Goal: Entertainment & Leisure: Consume media (video, audio)

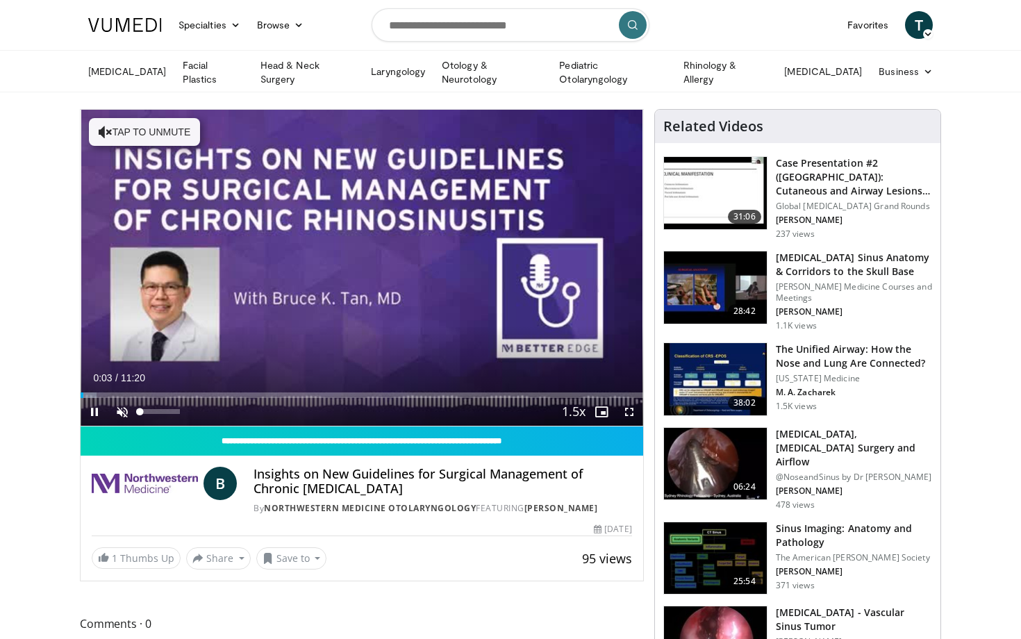
click at [123, 408] on span "Video Player" at bounding box center [122, 412] width 28 height 28
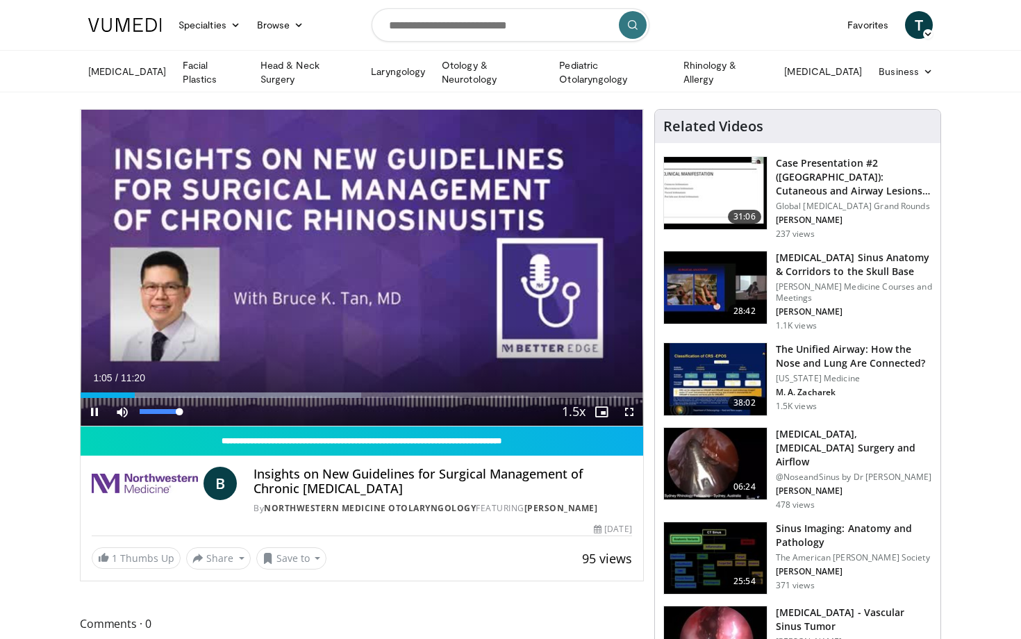
click at [188, 414] on div "Mute 100%" at bounding box center [156, 412] width 97 height 28
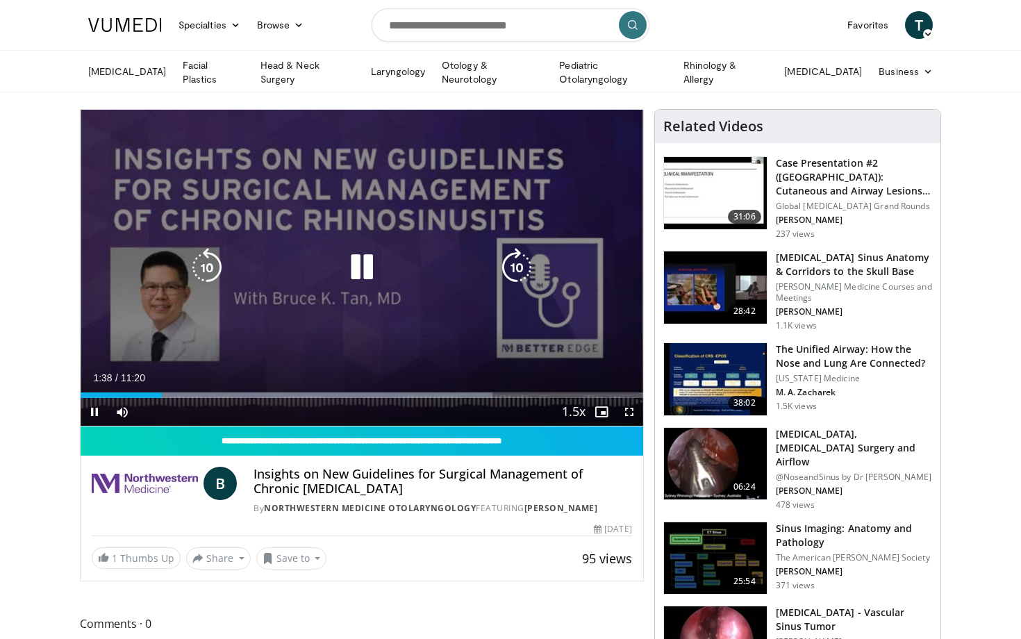
click at [516, 272] on icon "Video Player" at bounding box center [516, 267] width 39 height 39
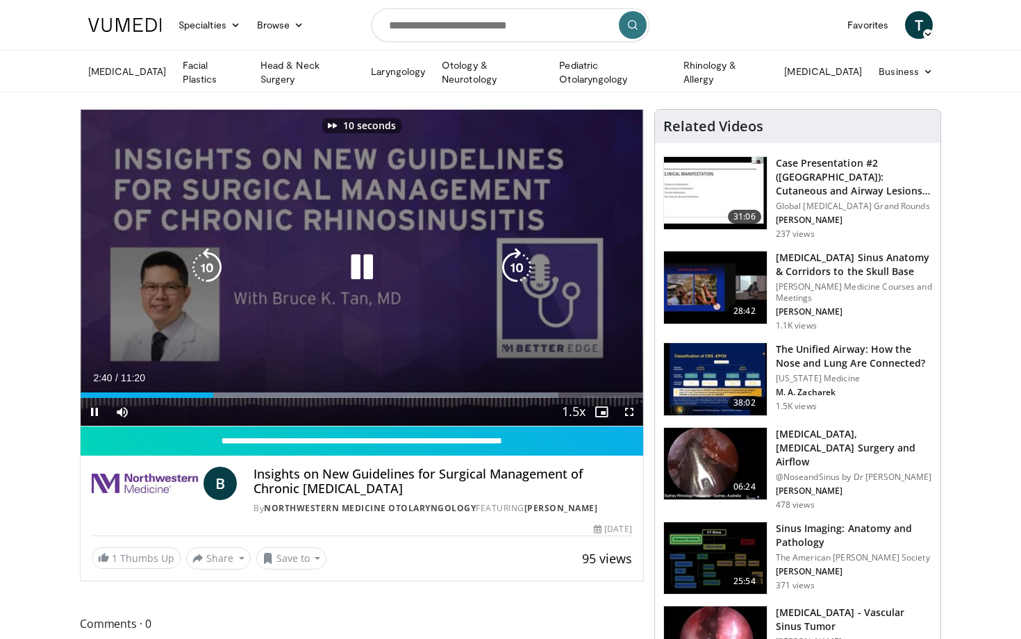
click at [516, 272] on icon "Video Player" at bounding box center [516, 267] width 39 height 39
click at [532, 265] on icon "Video Player" at bounding box center [516, 267] width 39 height 39
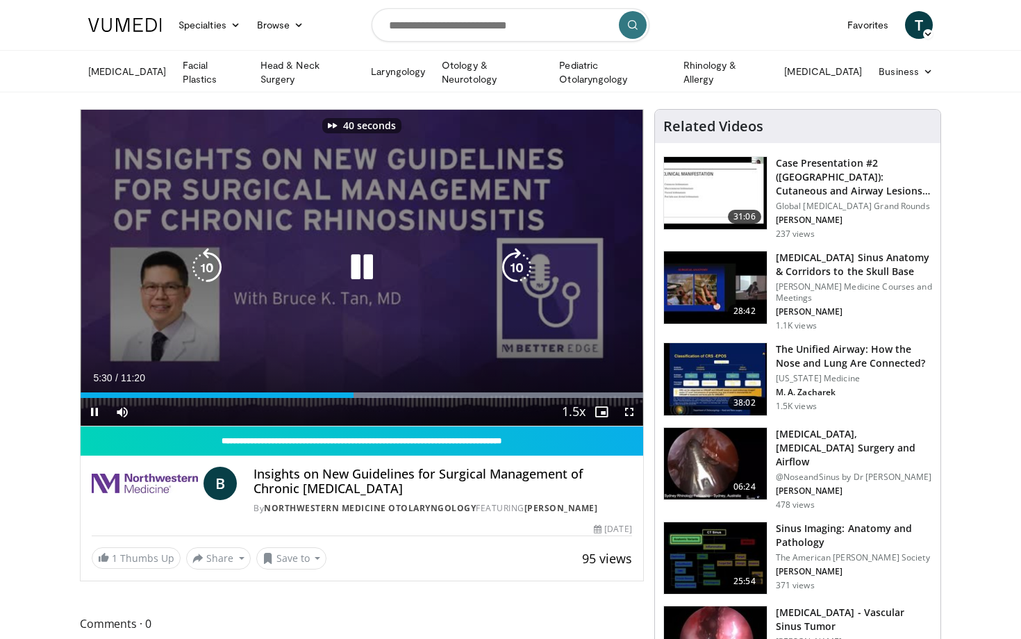
click at [532, 265] on icon "Video Player" at bounding box center [516, 267] width 39 height 39
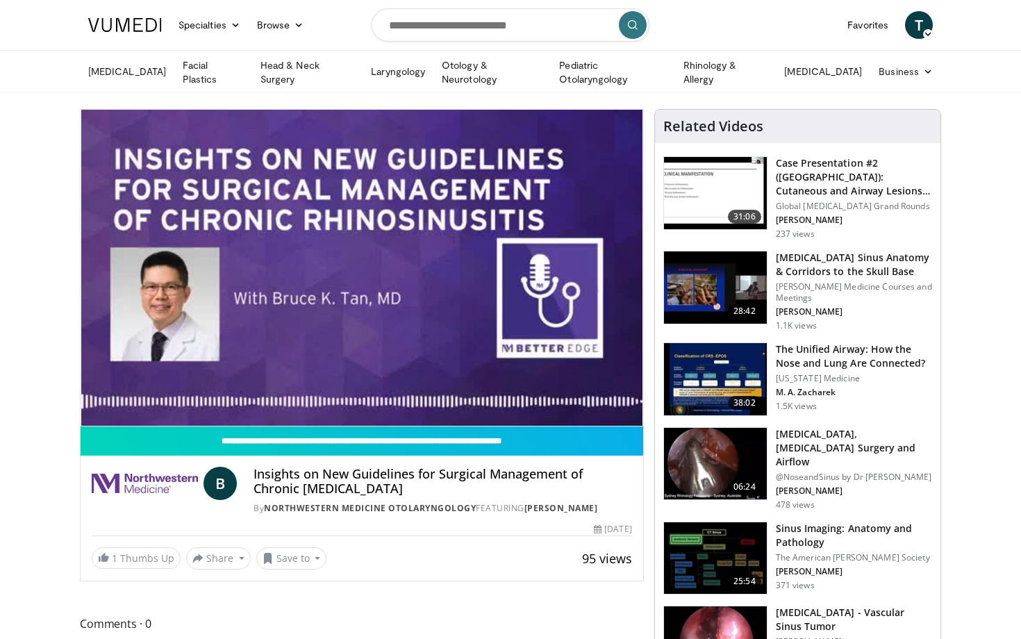
click at [532, 265] on div "50 seconds Tap to unmute" at bounding box center [362, 268] width 563 height 316
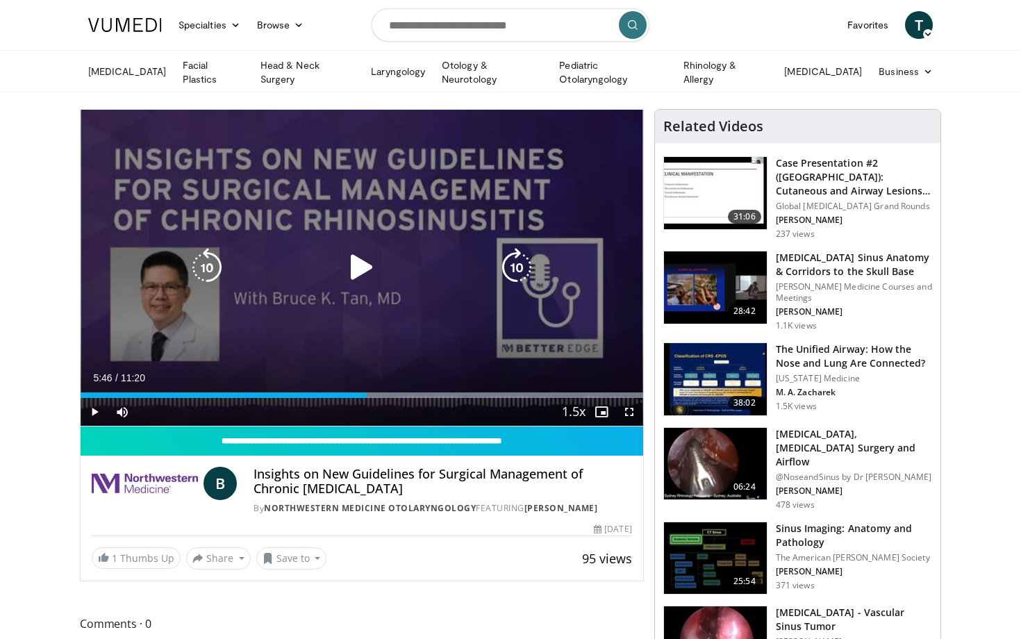
click at [199, 265] on icon "Video Player" at bounding box center [207, 267] width 39 height 39
click at [363, 274] on icon "Video Player" at bounding box center [361, 267] width 39 height 39
click at [520, 265] on icon "Video Player" at bounding box center [516, 267] width 39 height 39
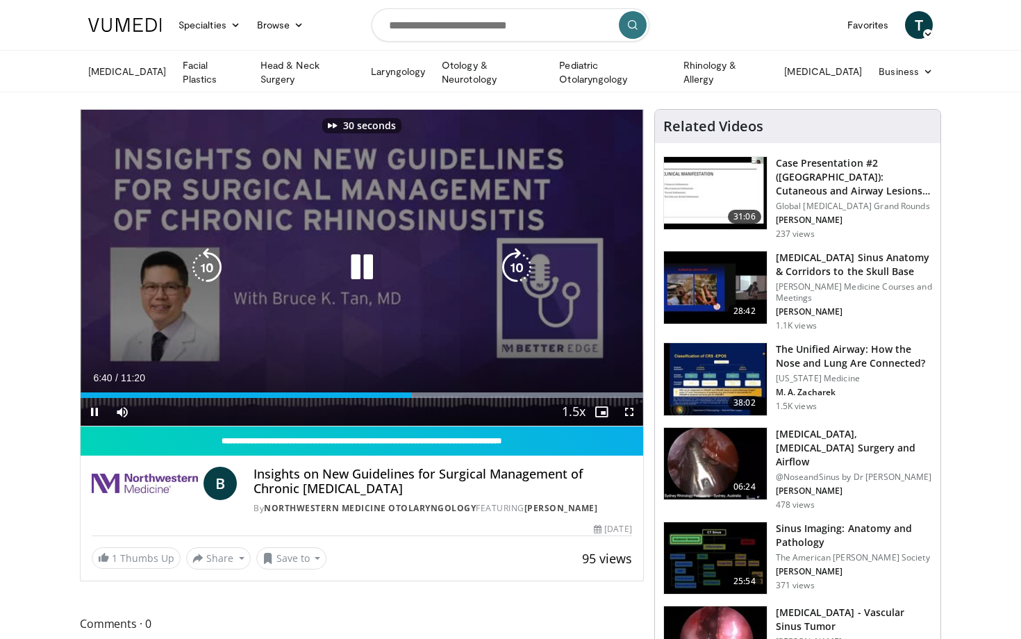
click at [520, 265] on icon "Video Player" at bounding box center [516, 267] width 39 height 39
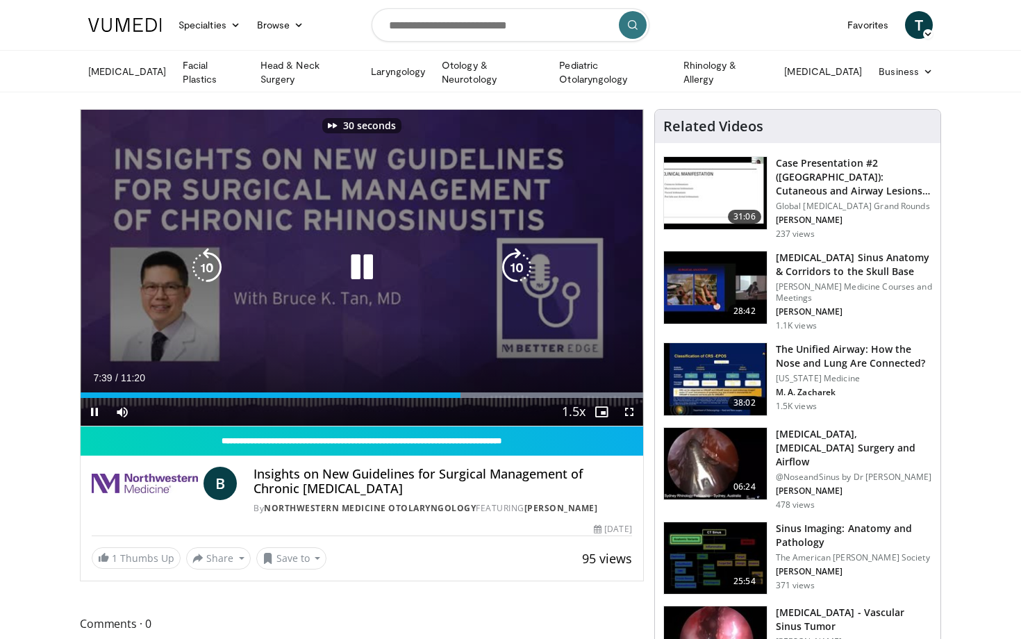
click at [520, 265] on icon "Video Player" at bounding box center [516, 267] width 39 height 39
